Goal: Navigation & Orientation: Find specific page/section

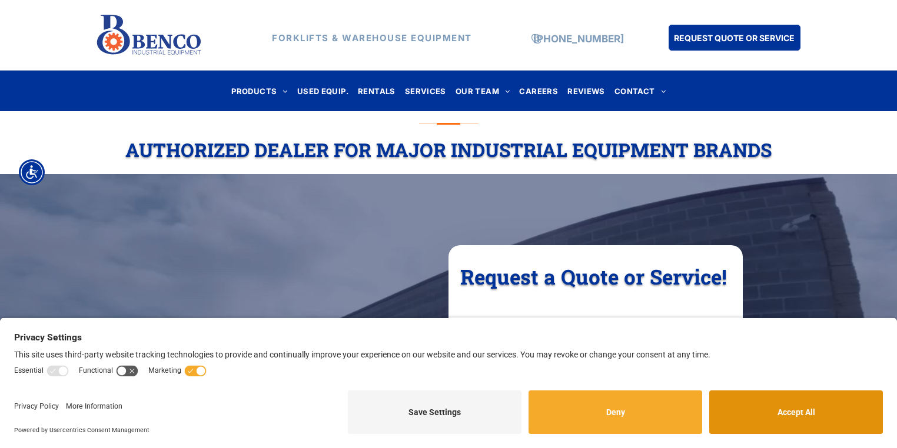
click at [747, 420] on button "Accept All" at bounding box center [796, 413] width 174 height 44
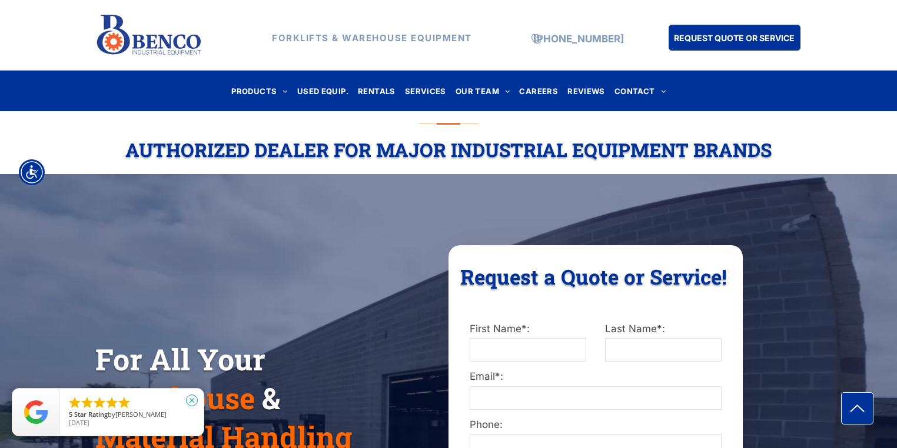
click at [192, 404] on icon "close" at bounding box center [192, 401] width 12 height 12
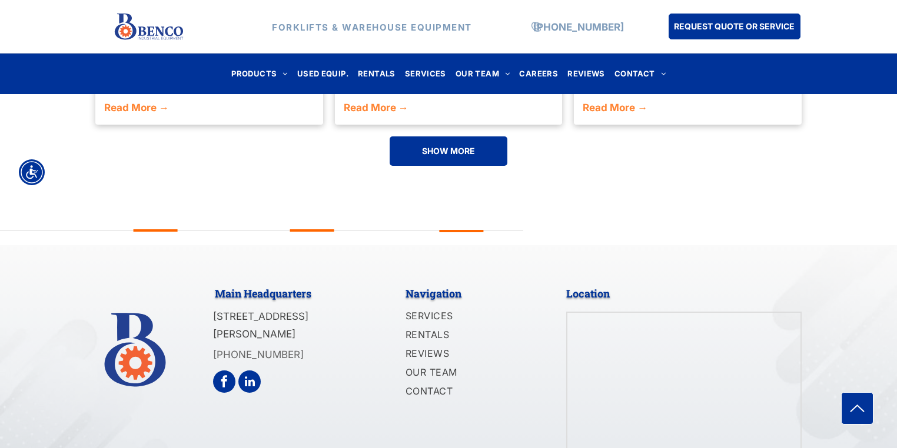
scroll to position [2941, 0]
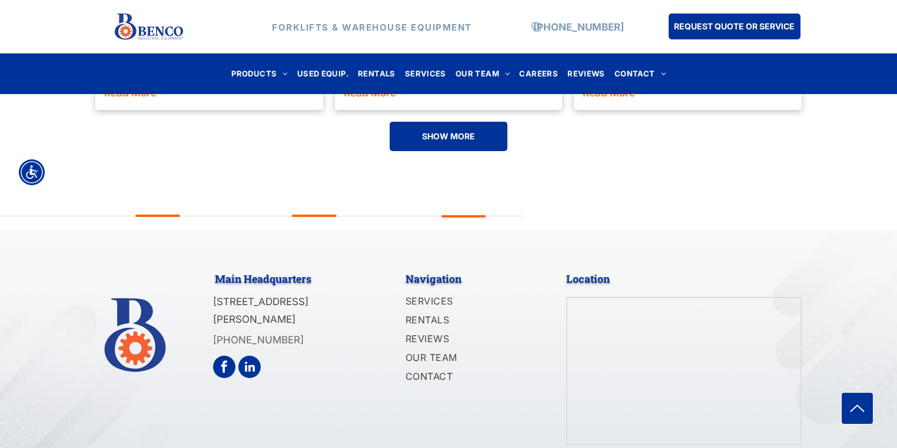
click at [606, 316] on div at bounding box center [683, 371] width 233 height 146
drag, startPoint x: 678, startPoint y: 290, endPoint x: 729, endPoint y: 296, distance: 51.0
click at [709, 298] on div at bounding box center [683, 371] width 233 height 146
click at [735, 301] on div at bounding box center [683, 371] width 233 height 146
click at [754, 313] on div at bounding box center [683, 371] width 233 height 146
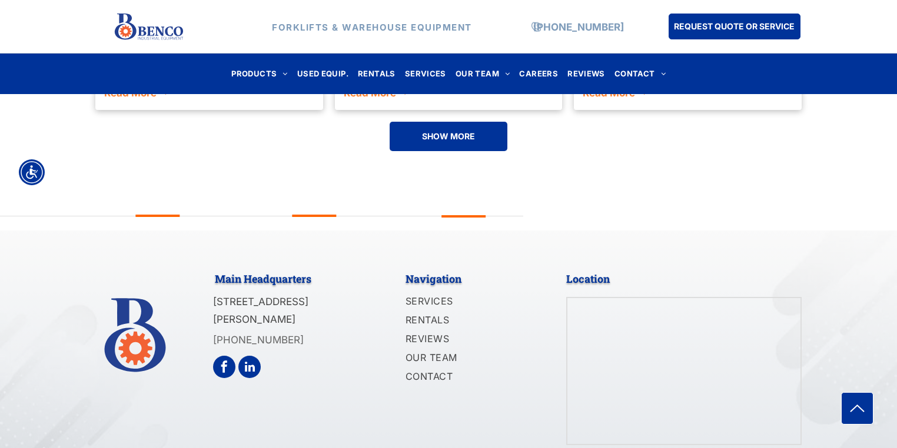
drag, startPoint x: 757, startPoint y: 337, endPoint x: 754, endPoint y: 349, distance: 12.7
click at [756, 344] on div at bounding box center [683, 371] width 233 height 146
click at [753, 351] on div at bounding box center [683, 371] width 233 height 146
click at [706, 366] on div at bounding box center [683, 371] width 233 height 146
click at [695, 369] on div at bounding box center [683, 371] width 233 height 146
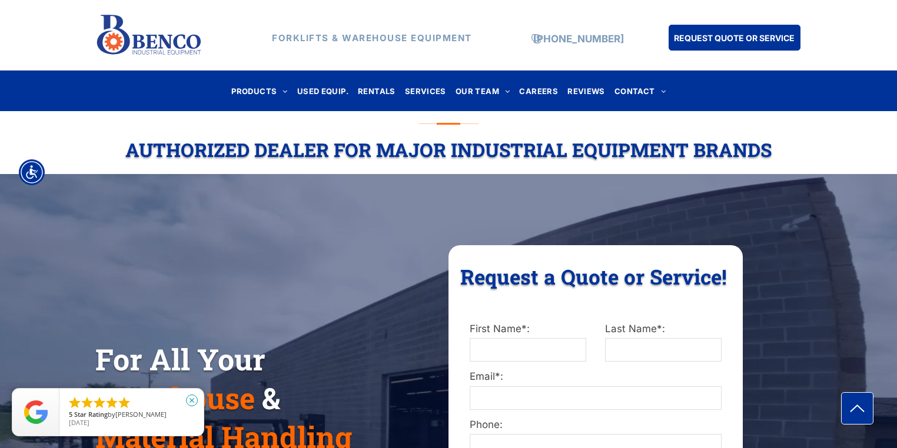
click at [189, 401] on icon "close" at bounding box center [192, 401] width 12 height 12
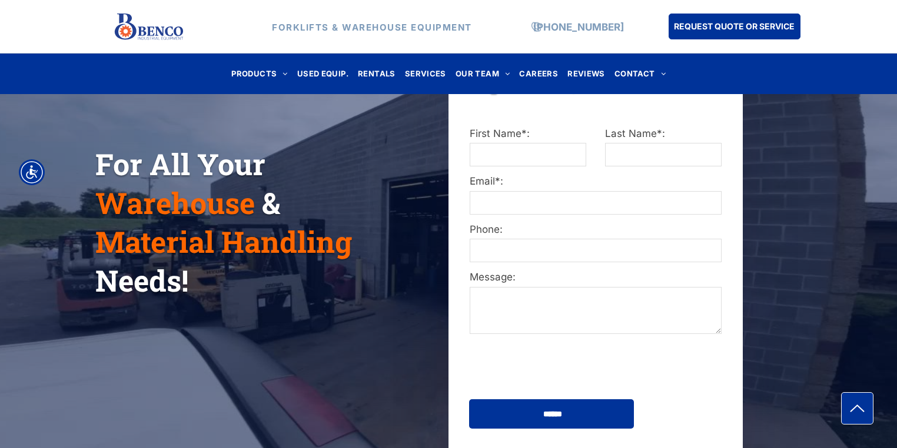
scroll to position [222, 0]
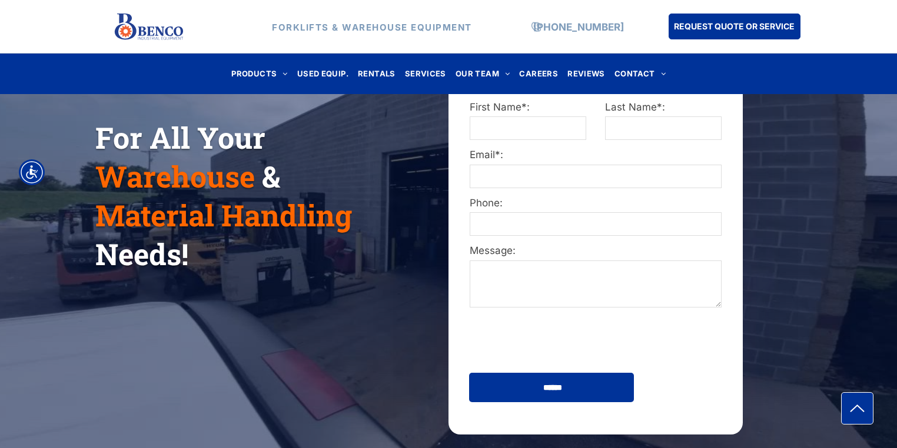
click at [573, 308] on div "Message:" at bounding box center [595, 277] width 271 height 66
click at [543, 290] on textarea "Message:" at bounding box center [596, 284] width 252 height 47
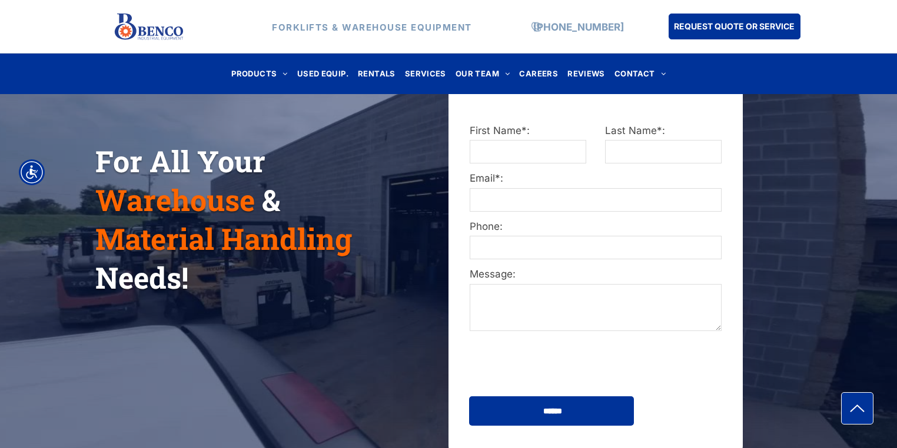
scroll to position [0, 0]
